Goal: Task Accomplishment & Management: Manage account settings

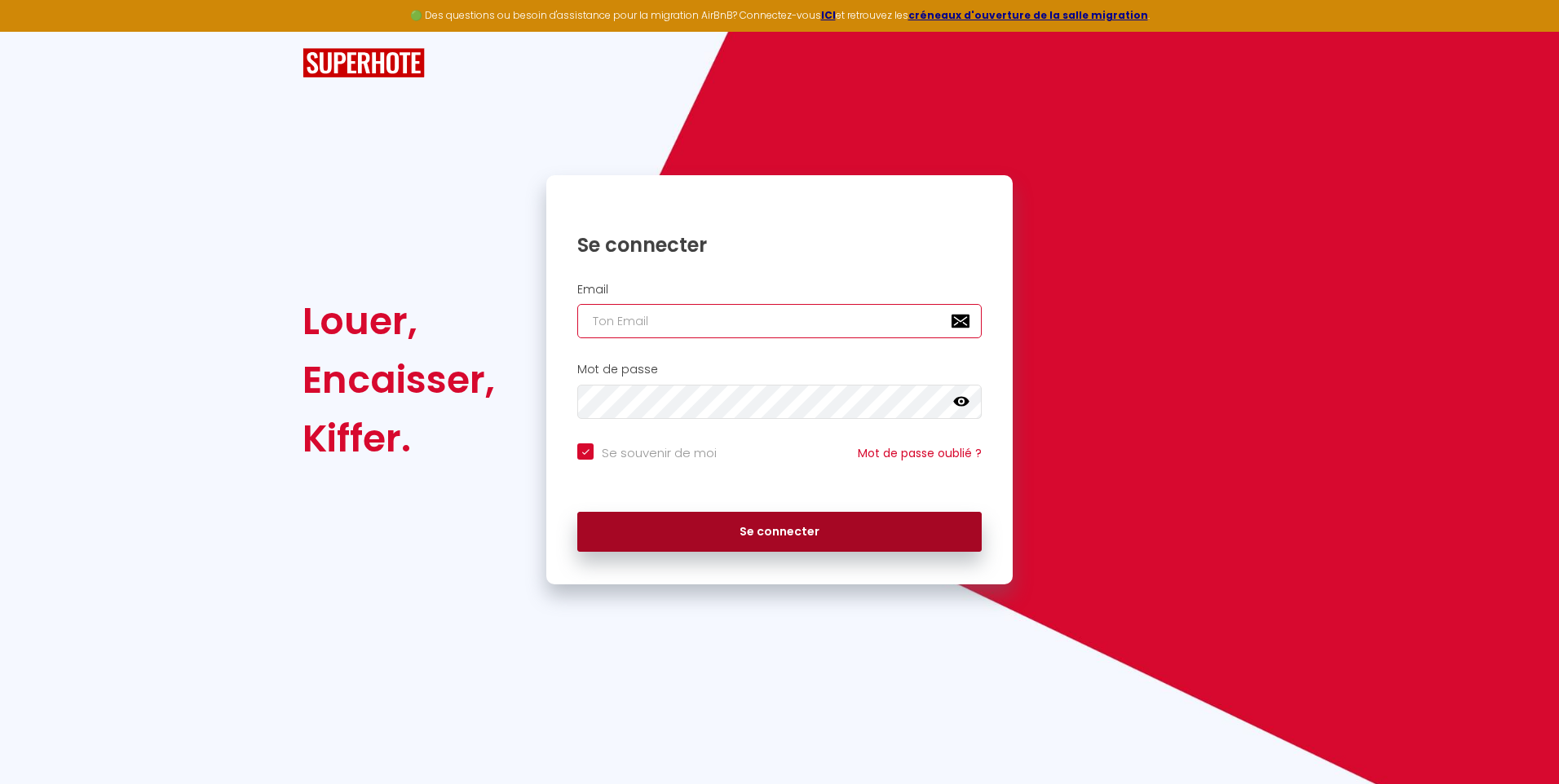
type input "[EMAIL_ADDRESS][DOMAIN_NAME]"
click at [781, 534] on button "Se connecter" at bounding box center [780, 533] width 404 height 41
checkbox input "true"
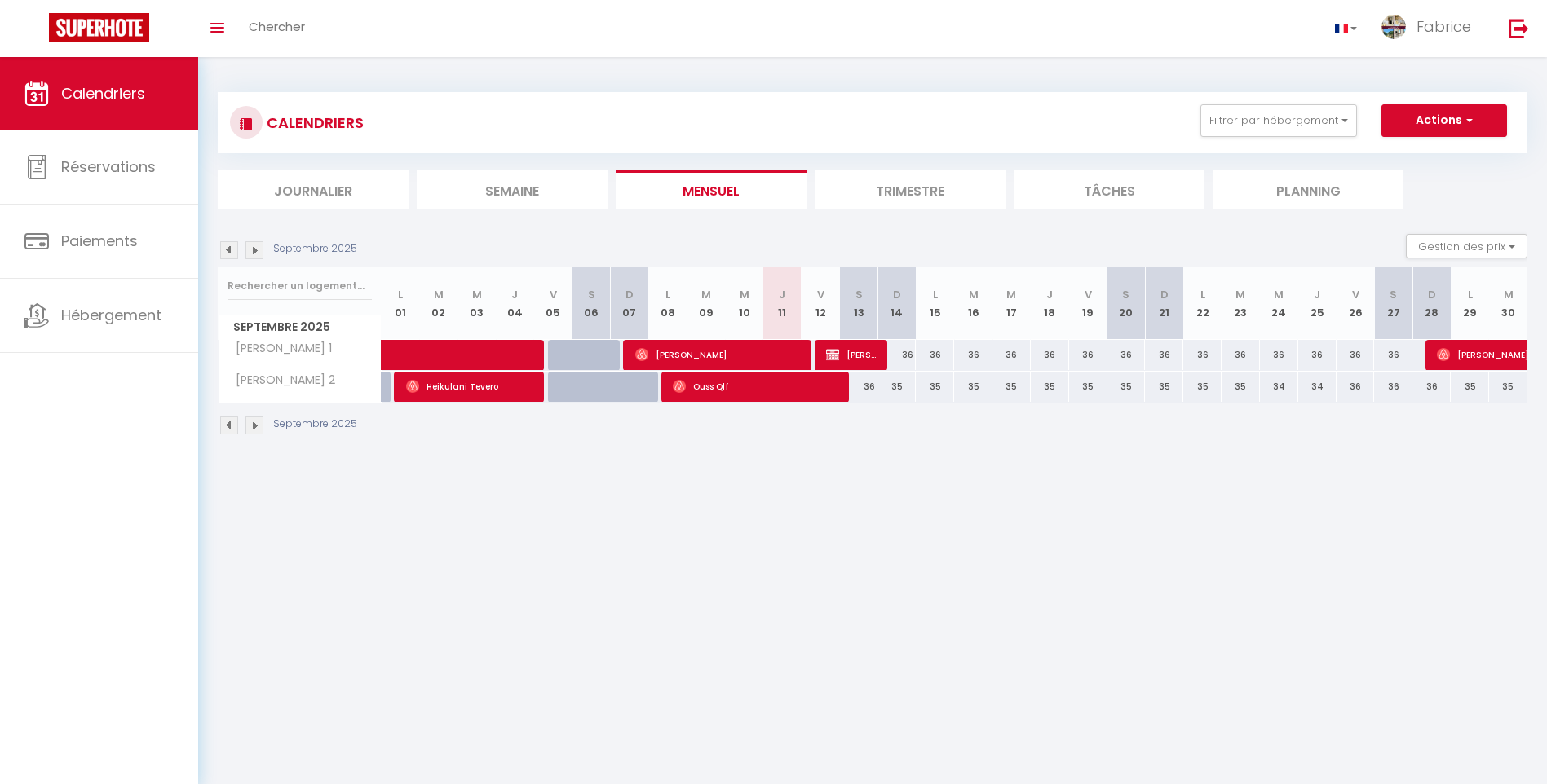
click at [910, 192] on li "Trimestre" at bounding box center [910, 189] width 191 height 40
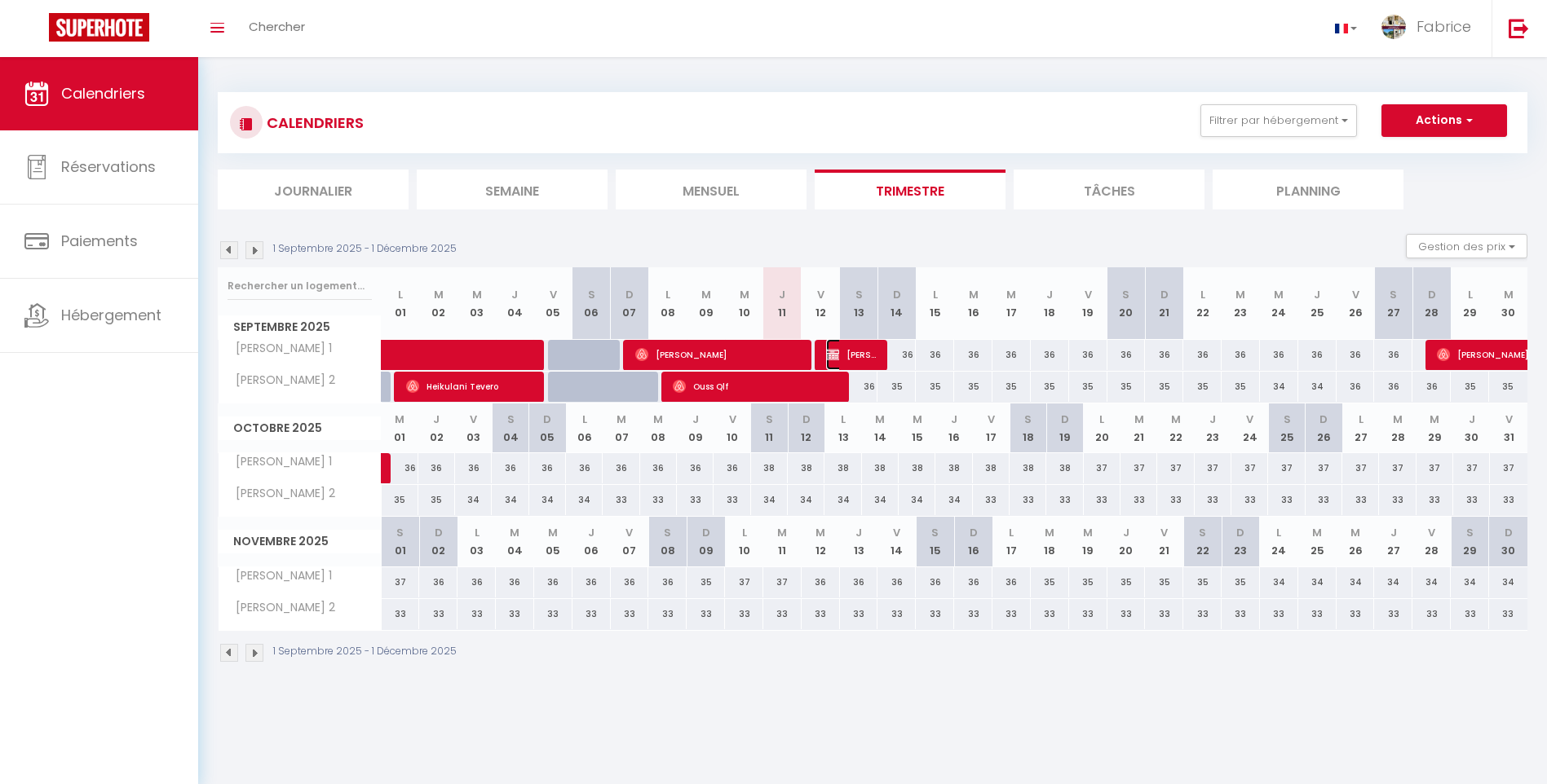
click at [868, 357] on span "[PERSON_NAME]" at bounding box center [851, 354] width 51 height 31
select select "OK"
select select "1"
select select "0"
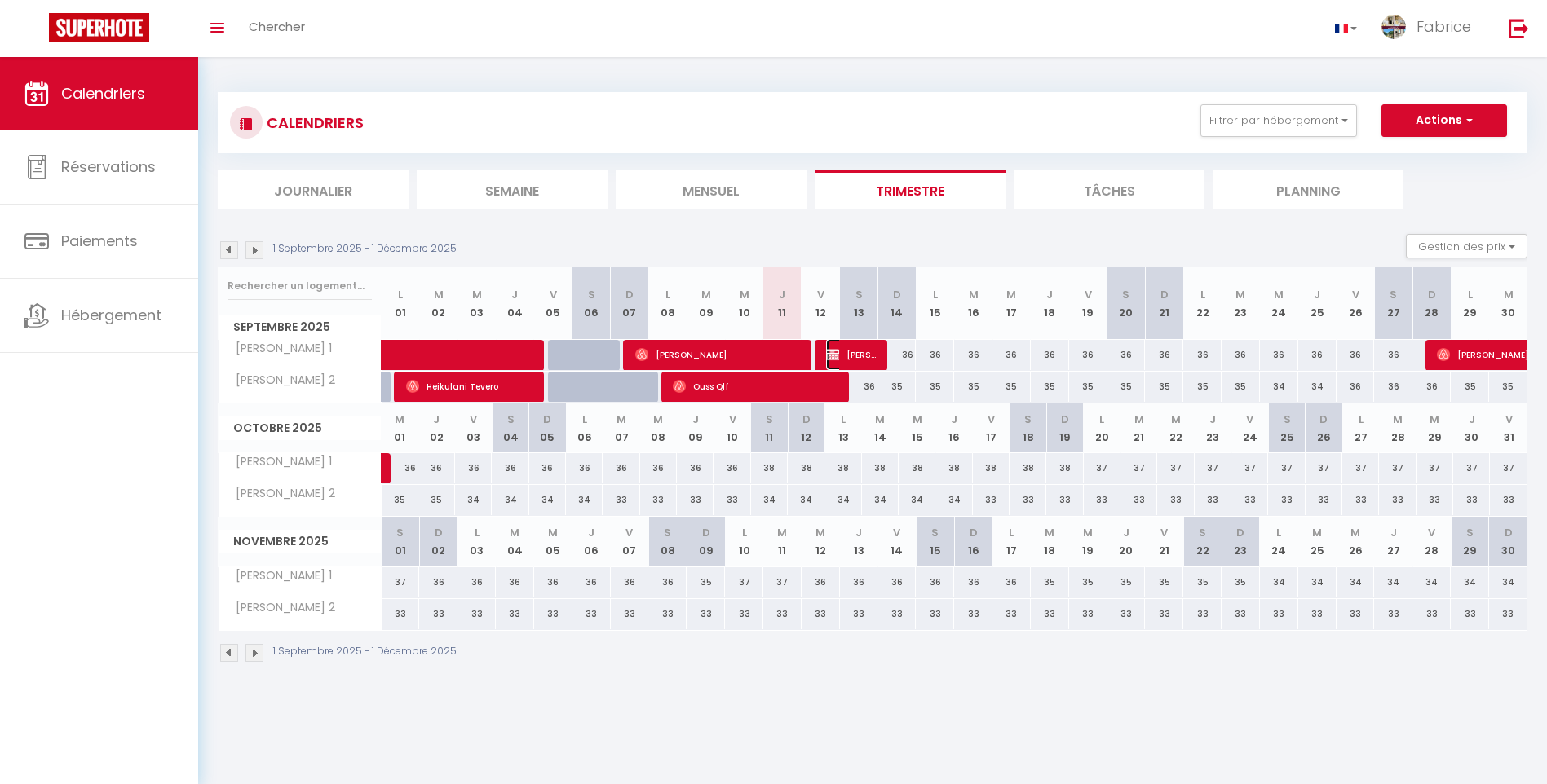
select select "1"
select select
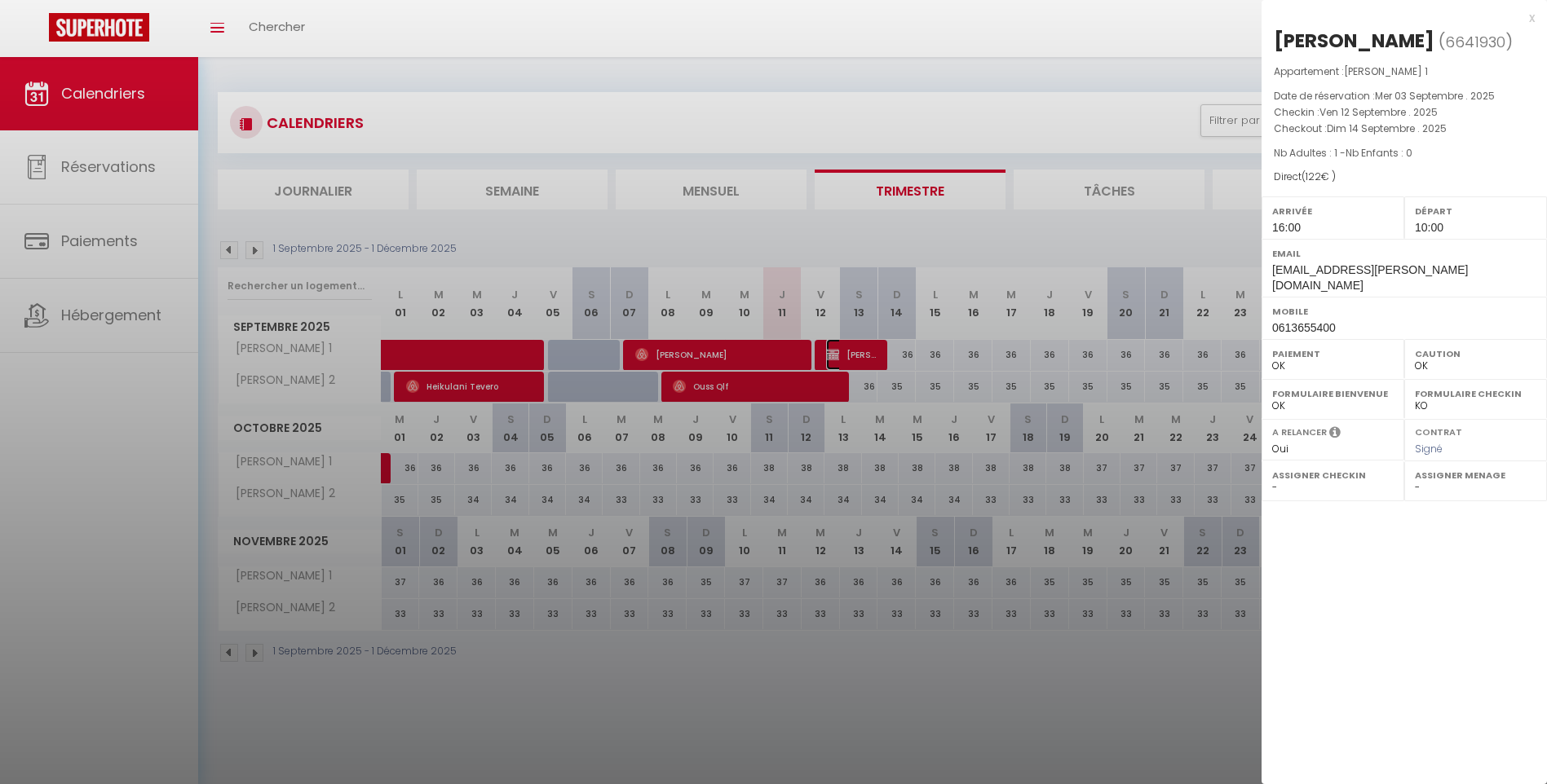
select select "52038"
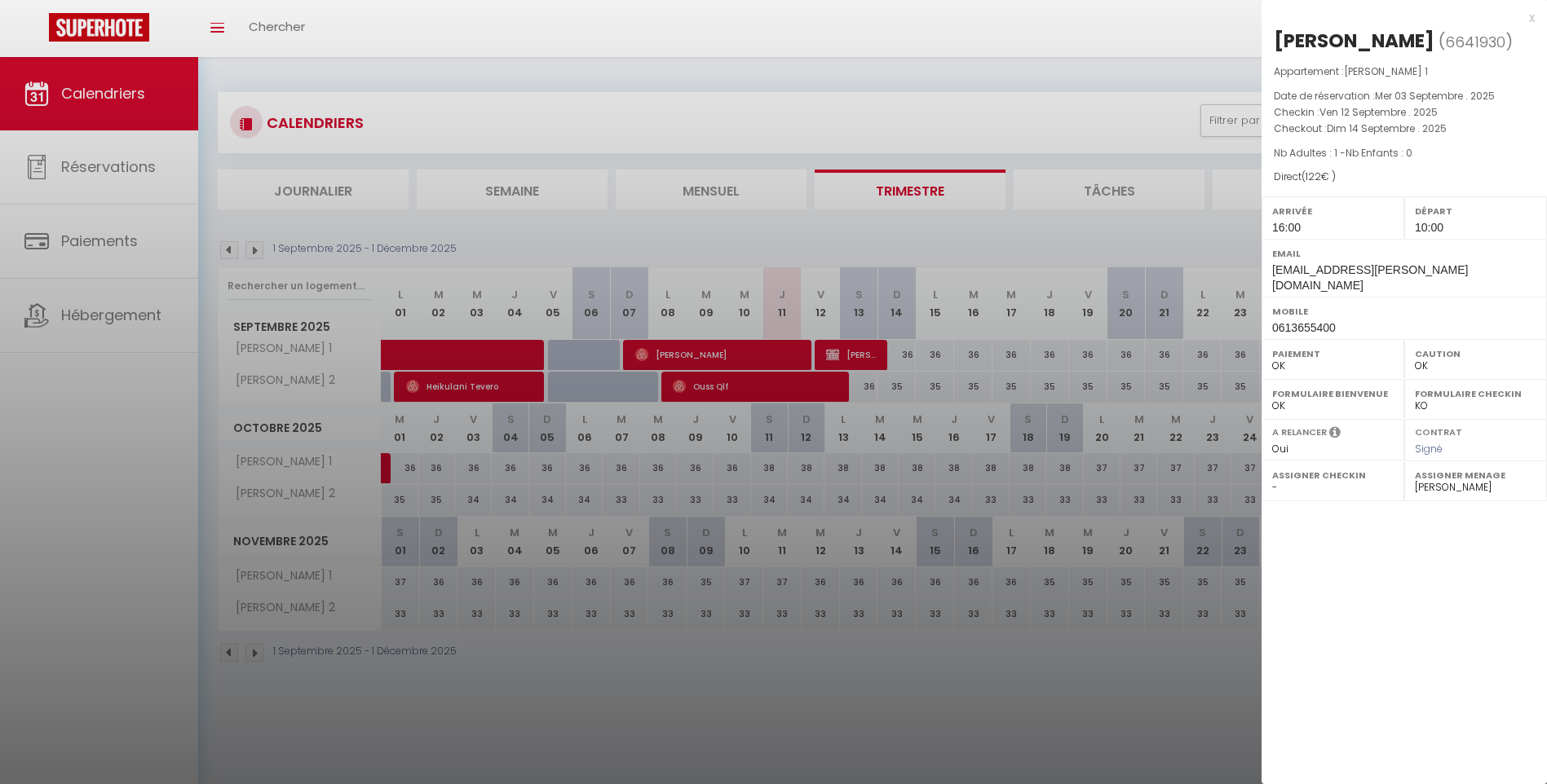
click at [1530, 21] on div "x" at bounding box center [1398, 18] width 274 height 20
